Goal: Find specific page/section: Find specific page/section

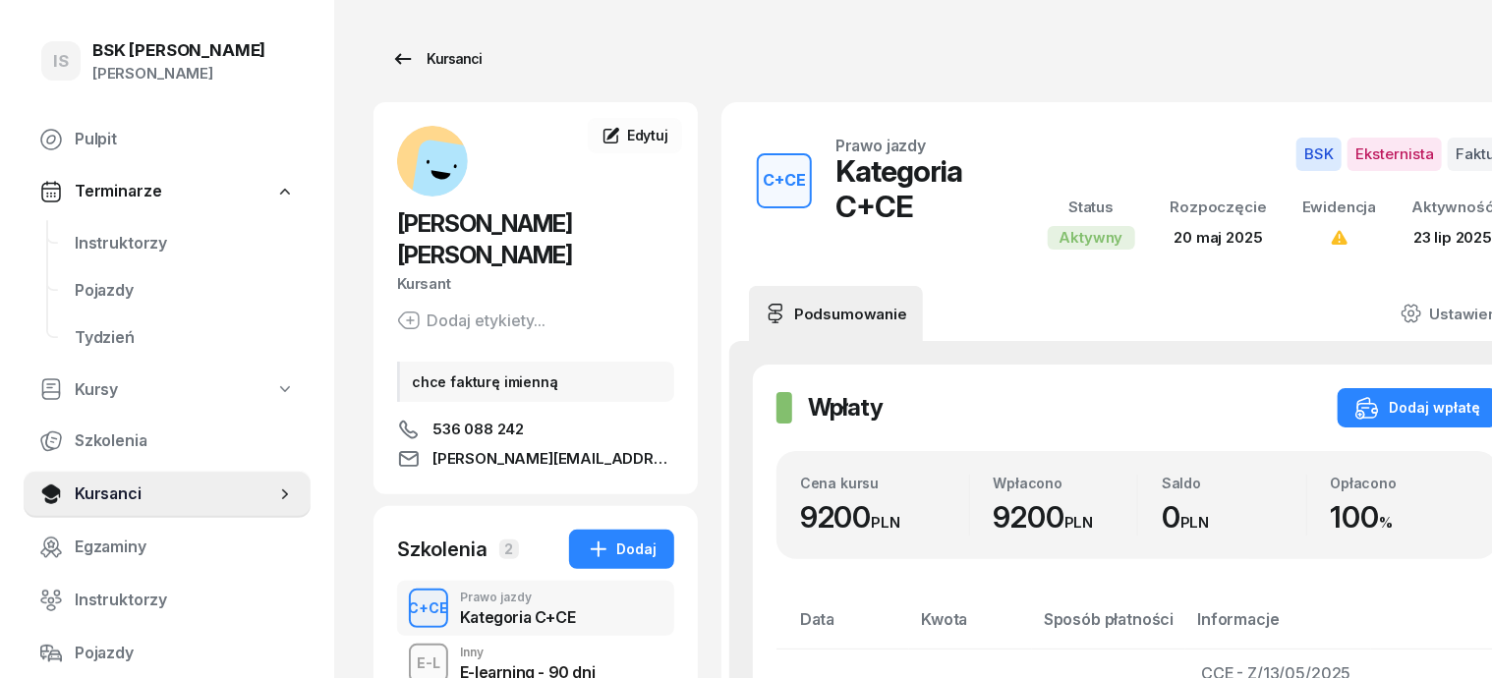
click at [400, 56] on div "Kursanci" at bounding box center [436, 59] width 90 height 24
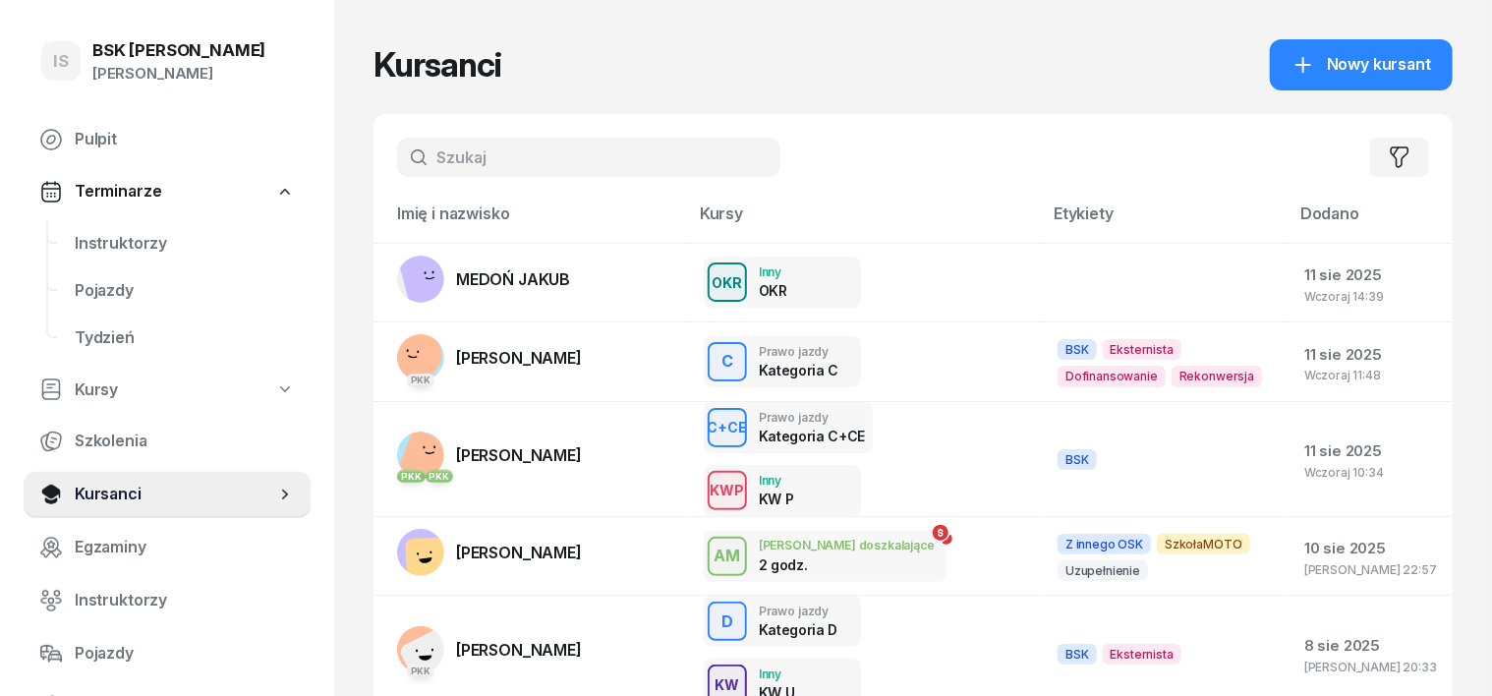
click at [397, 149] on input "text" at bounding box center [588, 157] width 383 height 39
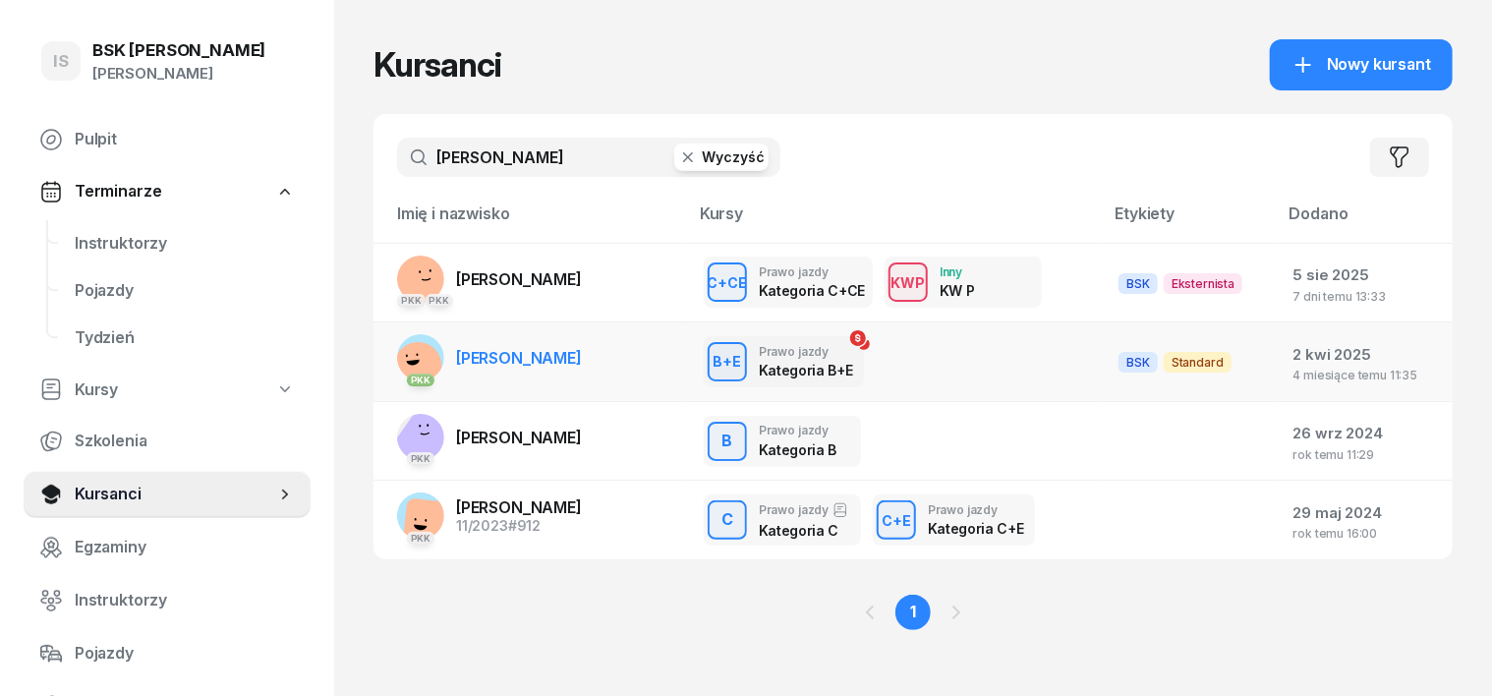
type input "[PERSON_NAME]"
click at [392, 363] on rect at bounding box center [418, 366] width 52 height 52
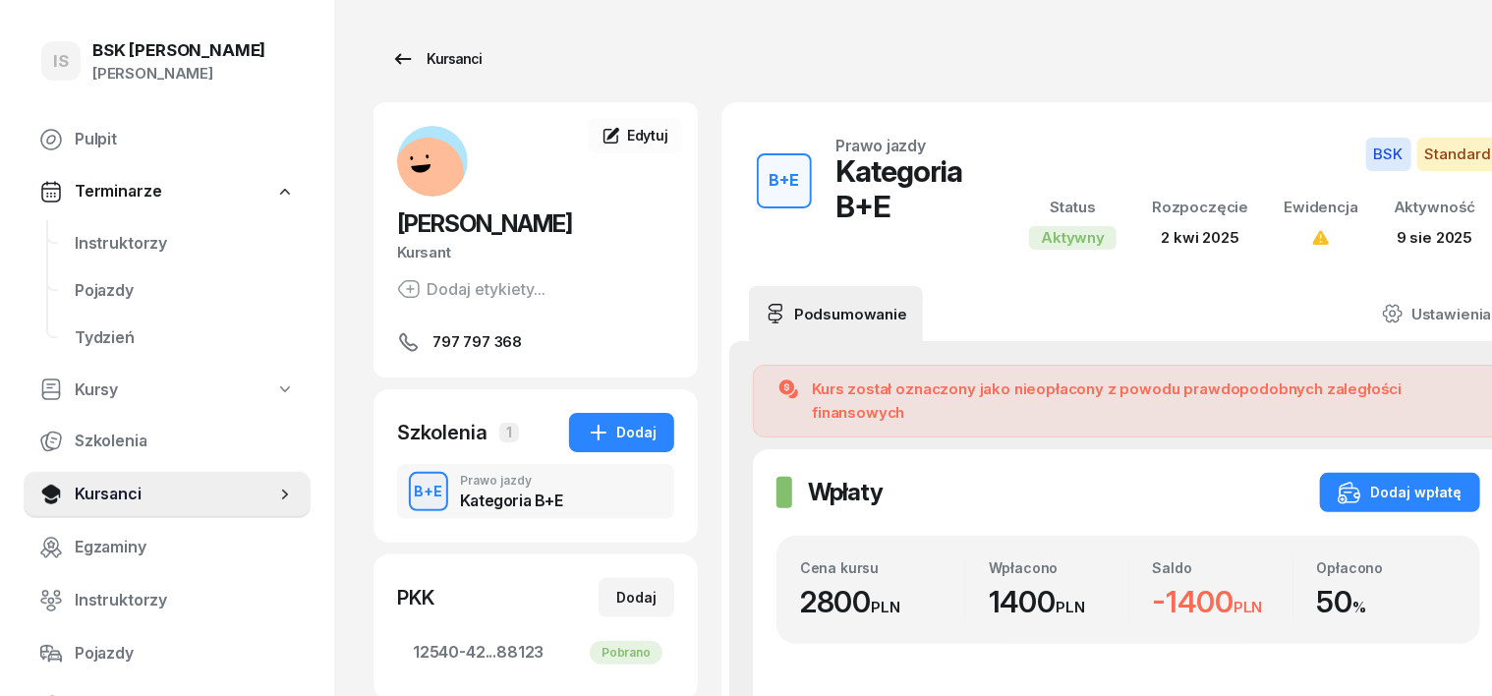
click at [419, 66] on div "Kursanci" at bounding box center [436, 59] width 90 height 24
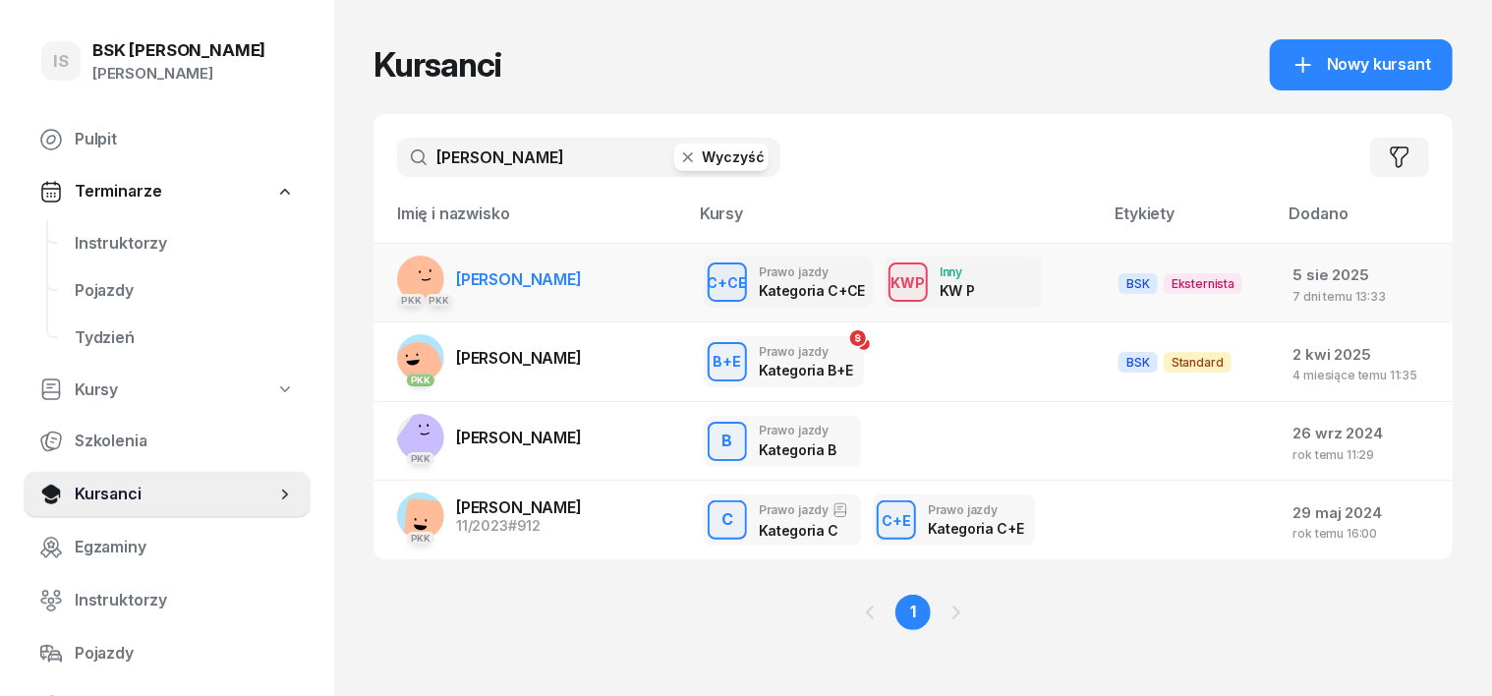
click at [397, 256] on div "PKK PKK" at bounding box center [420, 279] width 47 height 47
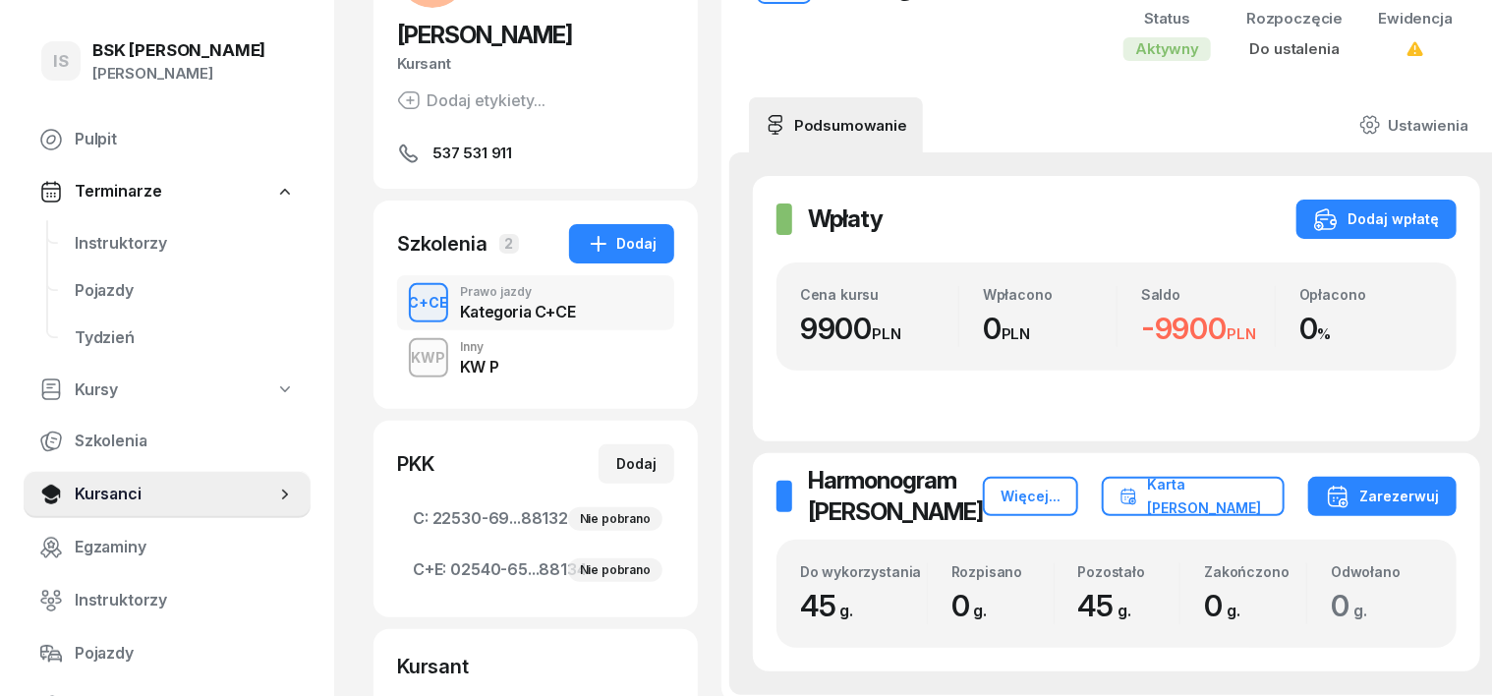
scroll to position [246, 0]
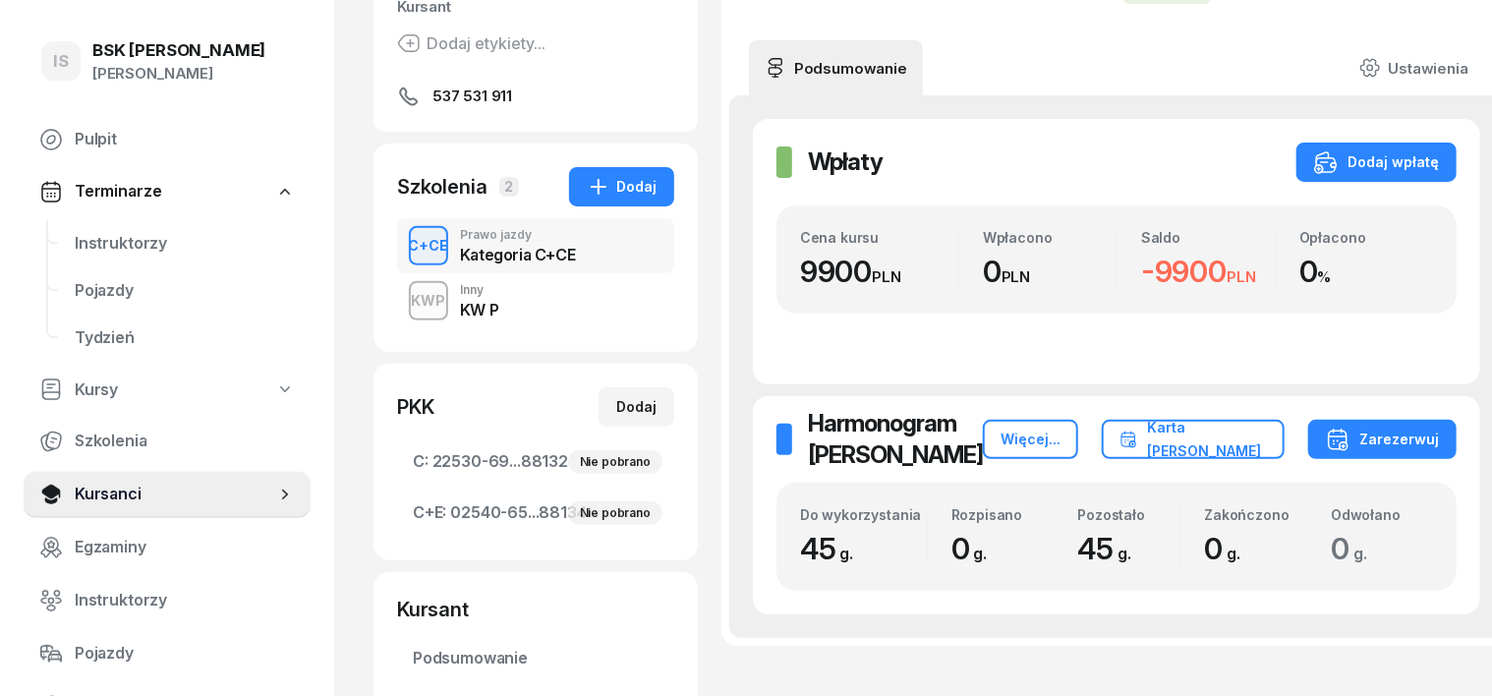
click at [404, 297] on div "KWP" at bounding box center [429, 300] width 50 height 25
